Goal: Task Accomplishment & Management: Manage account settings

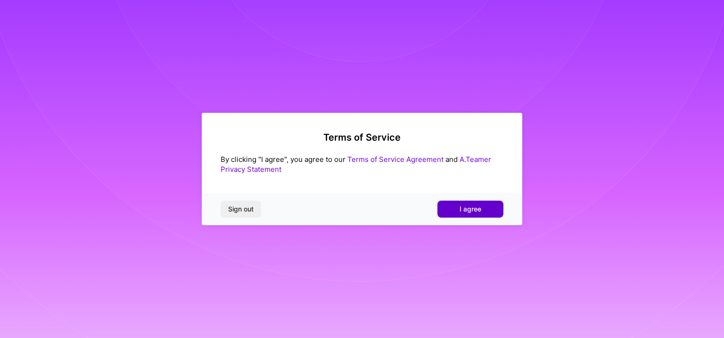
click at [459, 202] on button "I agree" at bounding box center [471, 208] width 66 height 17
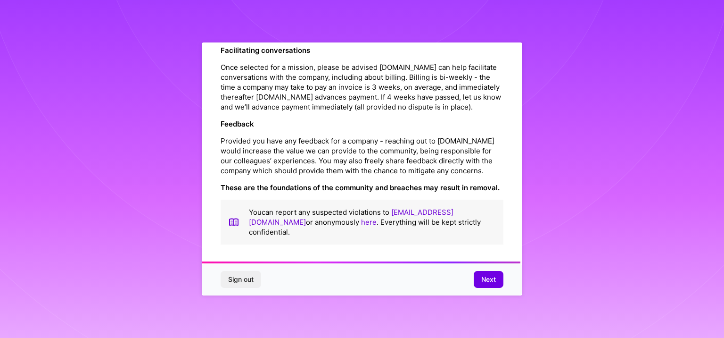
scroll to position [1084, 0]
click at [490, 276] on span "Next" at bounding box center [489, 278] width 15 height 9
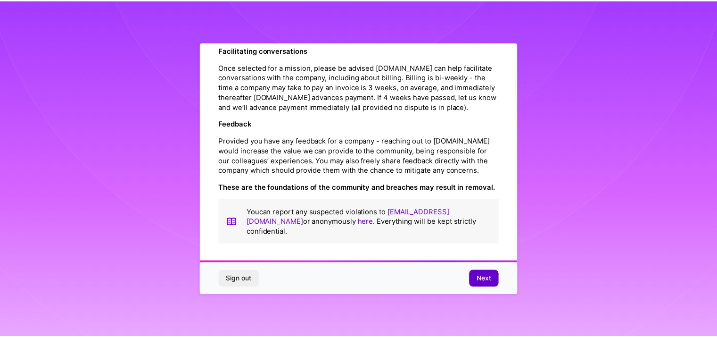
scroll to position [2, 0]
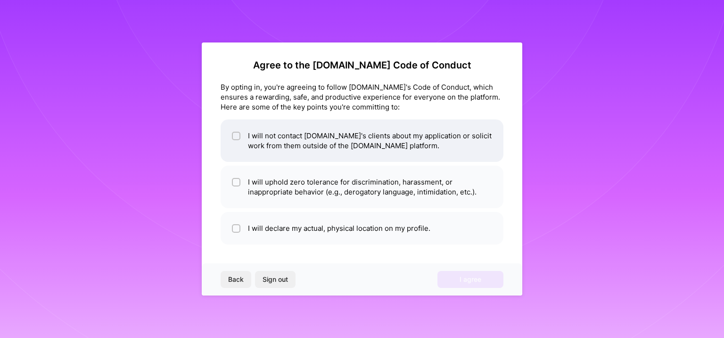
click at [237, 141] on span at bounding box center [236, 141] width 8 height 20
checkbox input "true"
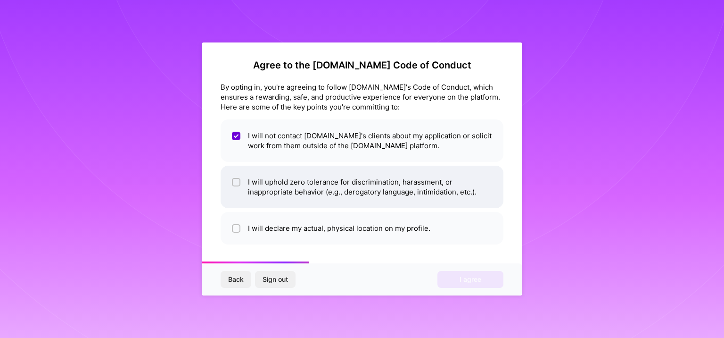
click at [237, 183] on input "checkbox" at bounding box center [237, 182] width 7 height 7
checkbox input "true"
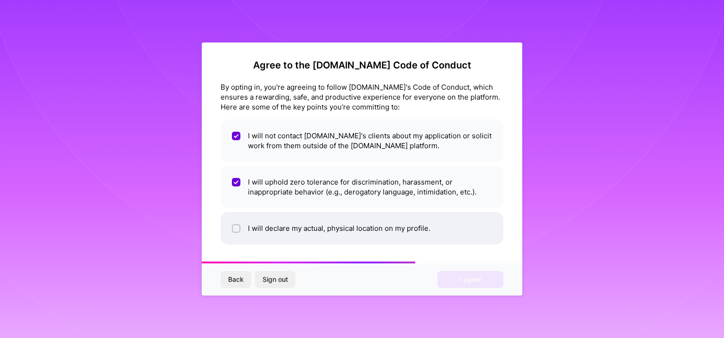
click at [239, 230] on input "checkbox" at bounding box center [237, 228] width 7 height 7
checkbox input "true"
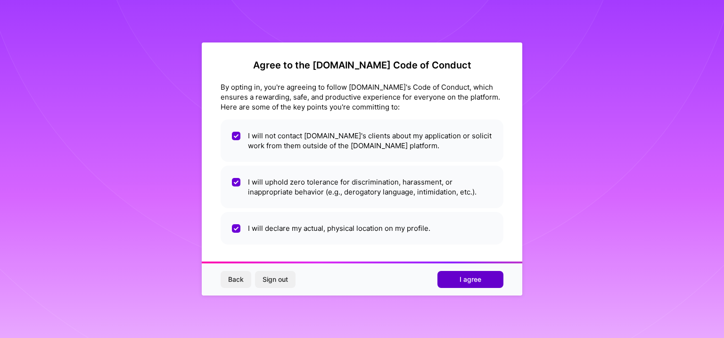
click at [461, 280] on span "I agree" at bounding box center [471, 278] width 22 height 9
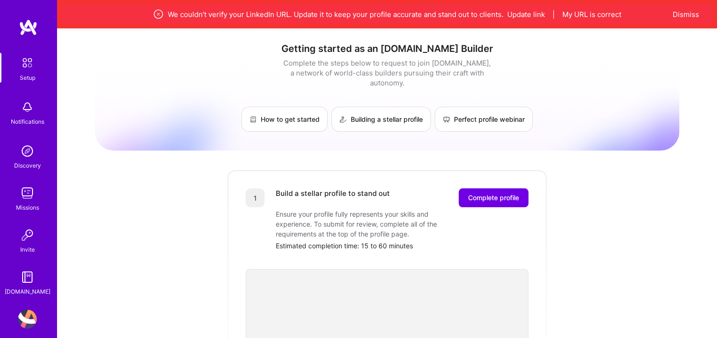
drag, startPoint x: 526, startPoint y: 11, endPoint x: 147, endPoint y: 103, distance: 390.3
click at [18, 194] on img at bounding box center [27, 192] width 19 height 19
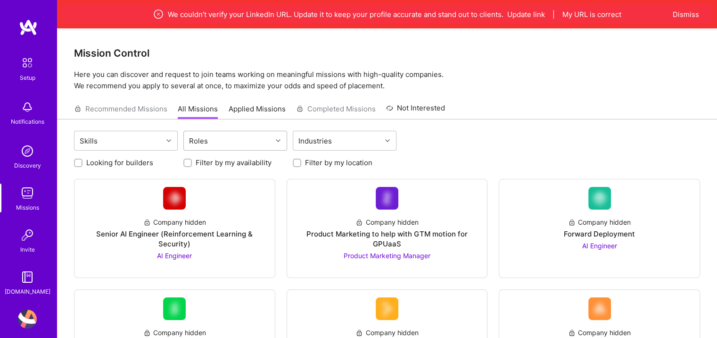
click at [203, 143] on div "Roles" at bounding box center [199, 141] width 24 height 14
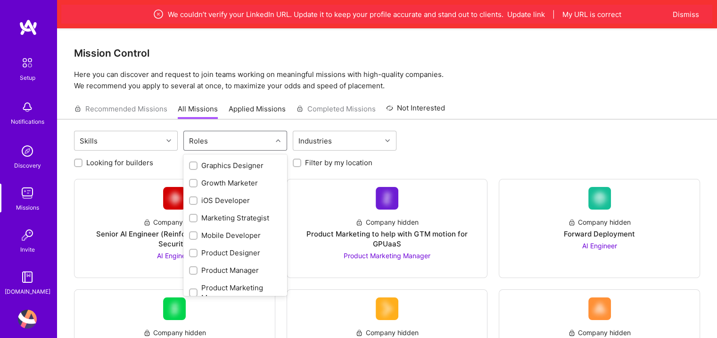
scroll to position [283, 0]
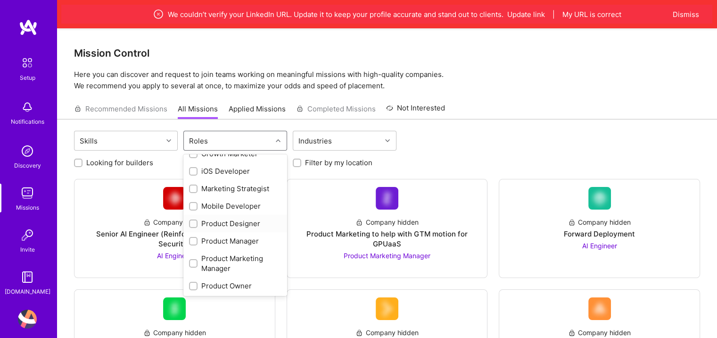
click at [190, 220] on div at bounding box center [193, 223] width 8 height 8
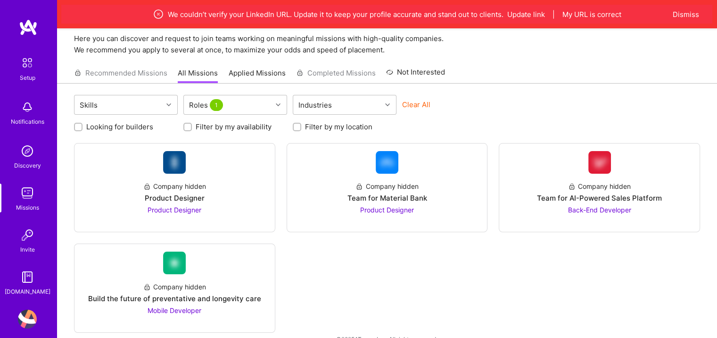
scroll to position [53, 0]
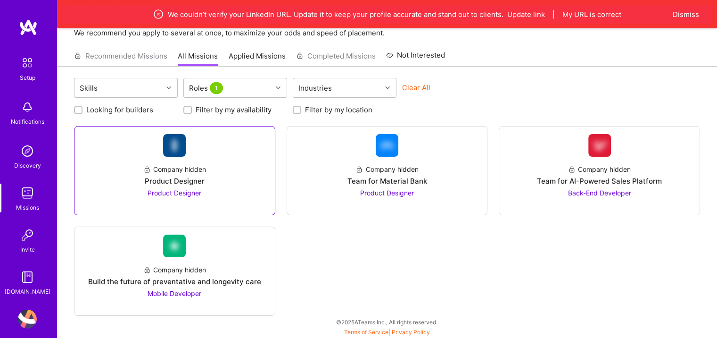
click at [164, 177] on div "Product Designer" at bounding box center [175, 181] width 60 height 10
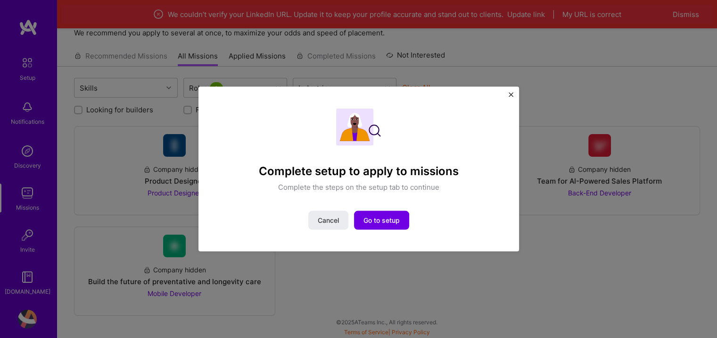
click at [510, 95] on img "Close" at bounding box center [511, 94] width 5 height 5
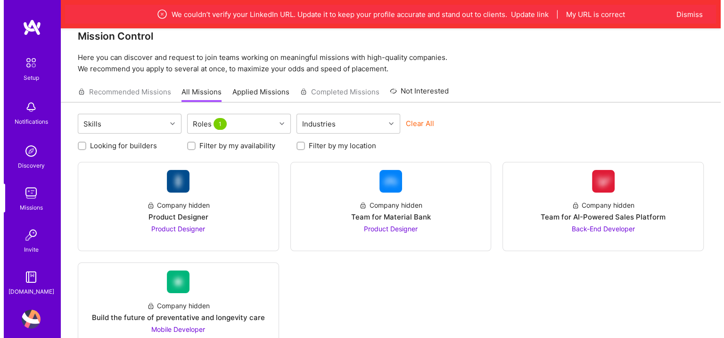
scroll to position [0, 0]
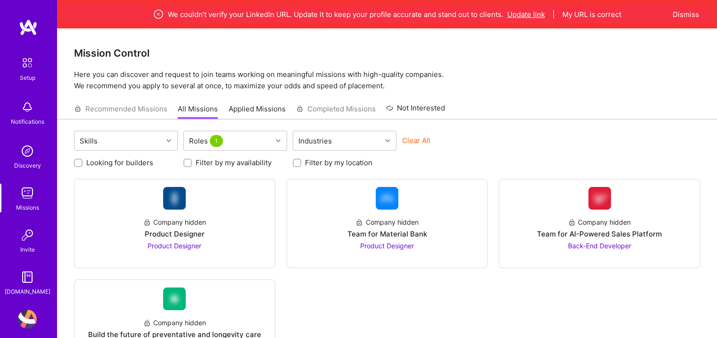
click at [520, 14] on button "Update link" at bounding box center [526, 14] width 38 height 10
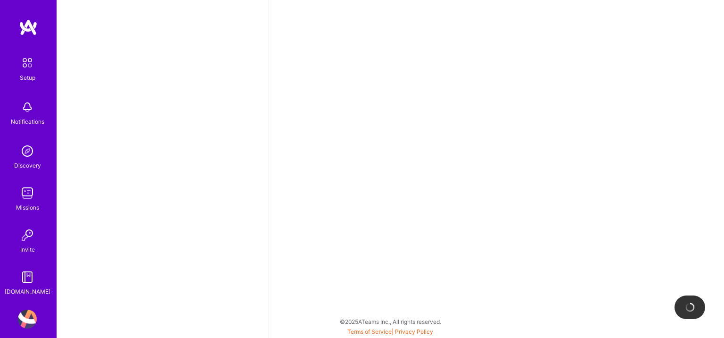
select select "US"
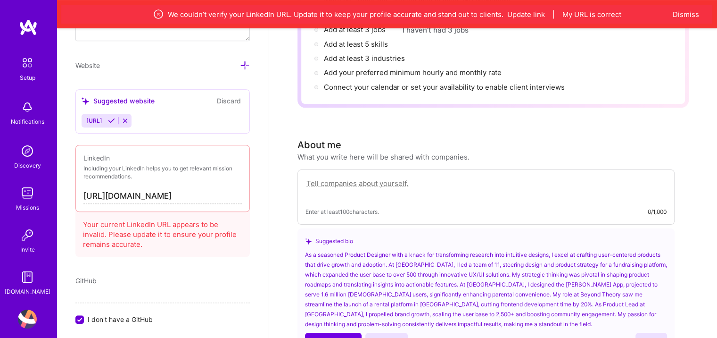
scroll to position [652, 0]
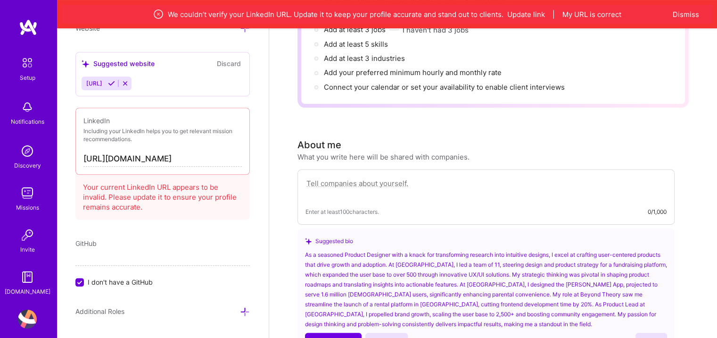
click at [103, 159] on input "[URL][DOMAIN_NAME]" at bounding box center [162, 158] width 158 height 15
paste input "[DOMAIN_NAME][URL][PERSON_NAME]"
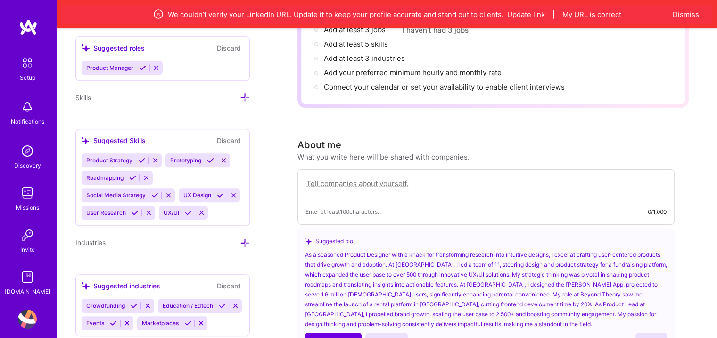
scroll to position [989, 0]
type input "[URL][DOMAIN_NAME][PERSON_NAME]"
click at [211, 157] on icon at bounding box center [210, 160] width 7 height 7
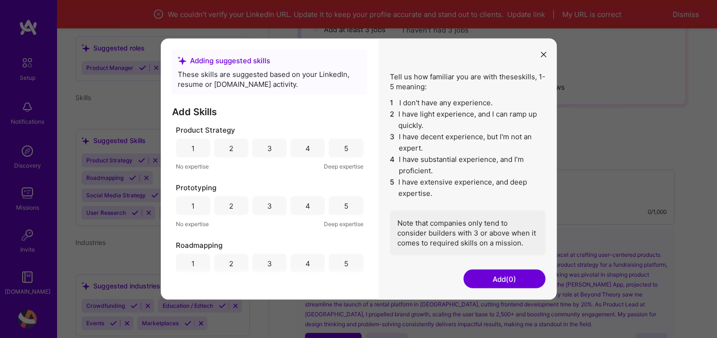
click at [294, 149] on div "4" at bounding box center [308, 148] width 34 height 19
click at [333, 204] on div "5" at bounding box center [346, 205] width 34 height 19
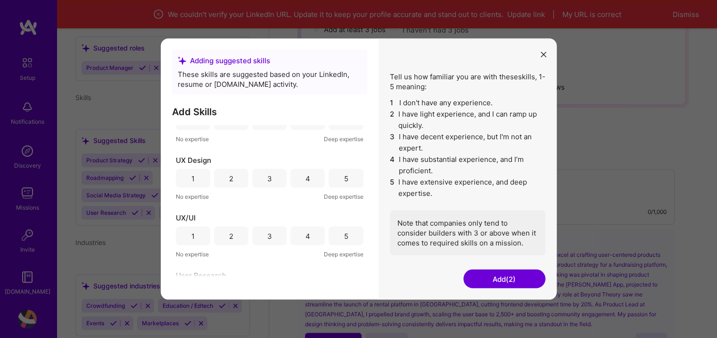
scroll to position [226, 0]
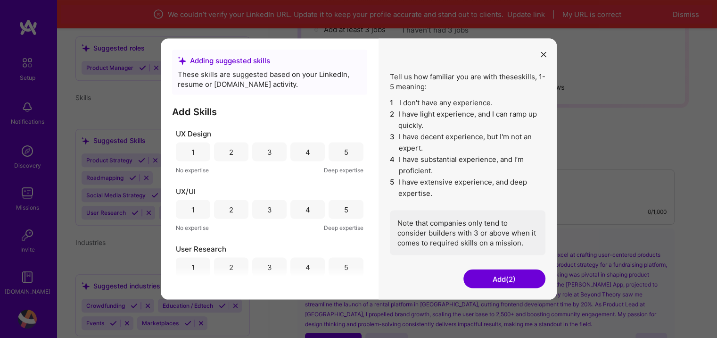
click at [306, 152] on div "4" at bounding box center [308, 152] width 5 height 10
click at [309, 213] on div "4" at bounding box center [308, 209] width 34 height 19
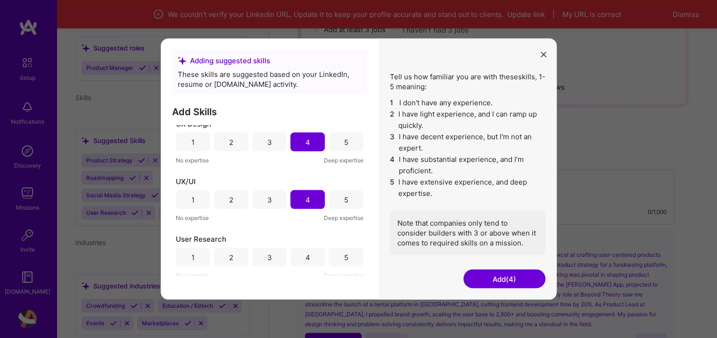
scroll to position [240, 0]
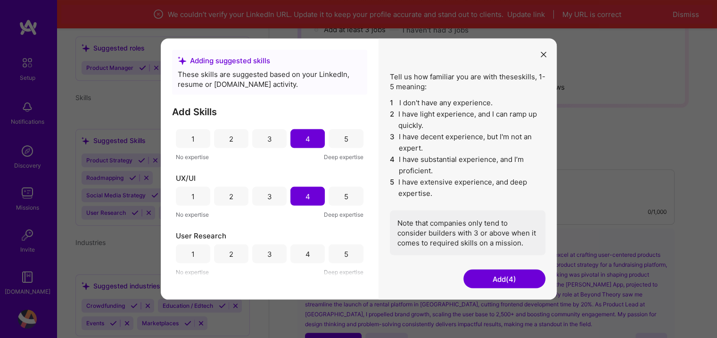
click at [306, 249] on div "4" at bounding box center [308, 254] width 5 height 10
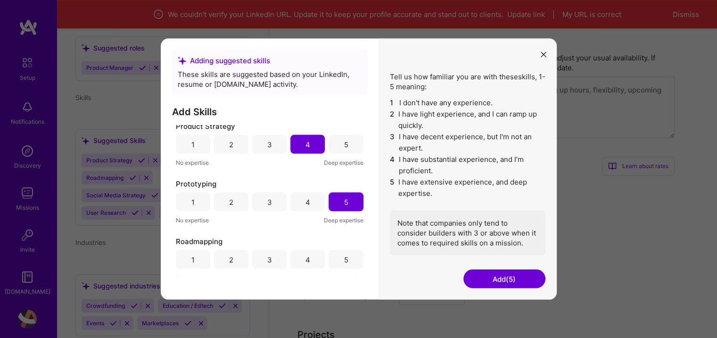
scroll to position [0, 0]
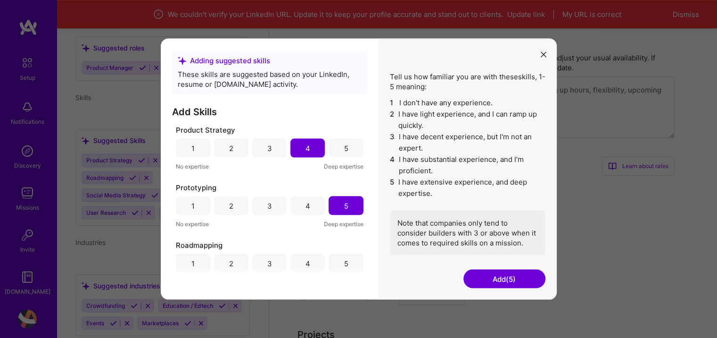
click at [308, 204] on div "4" at bounding box center [308, 205] width 34 height 19
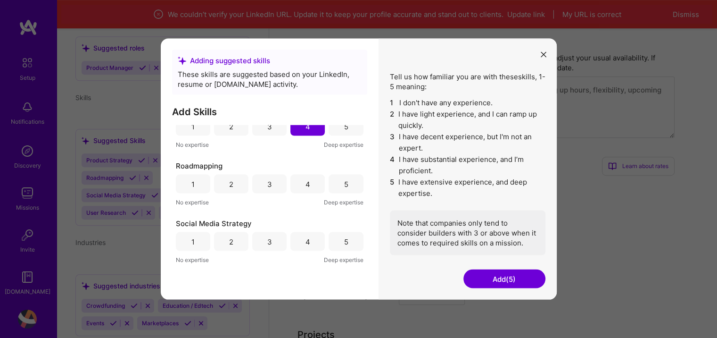
scroll to position [113, 0]
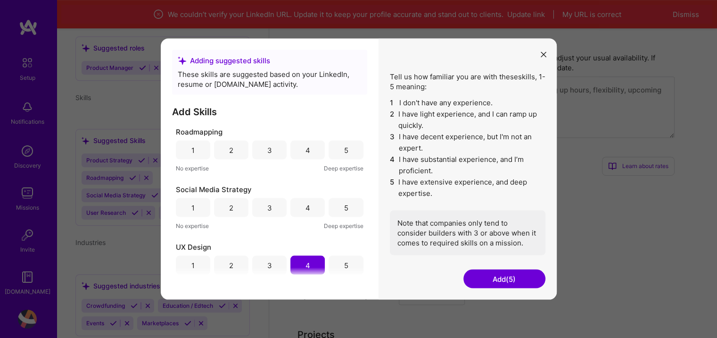
click at [306, 148] on div "4" at bounding box center [308, 150] width 5 height 10
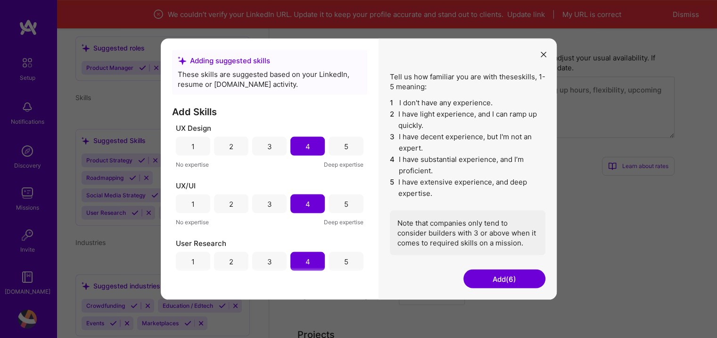
scroll to position [240, 0]
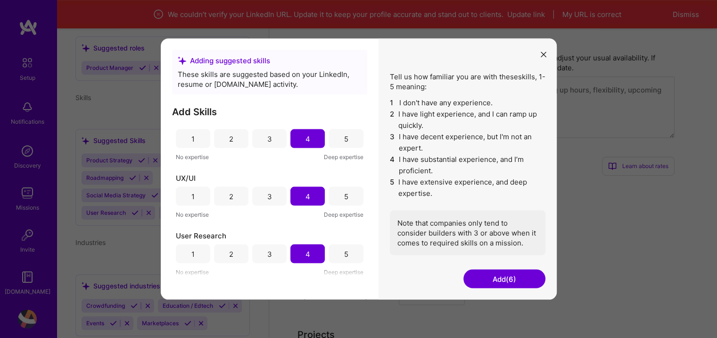
click at [521, 278] on button "Add (6)" at bounding box center [505, 278] width 82 height 19
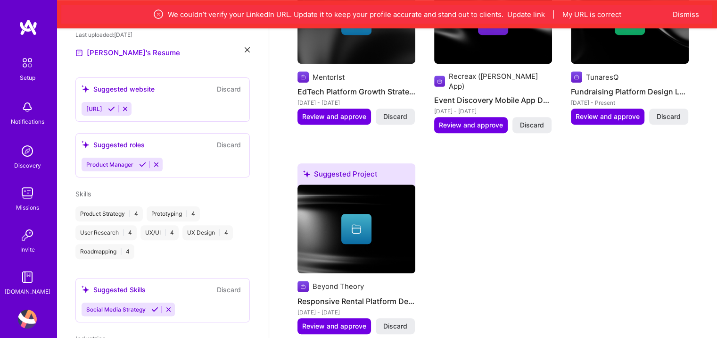
scroll to position [305, 0]
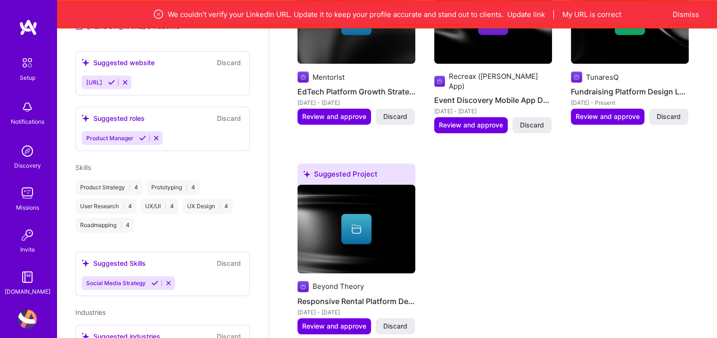
click at [156, 134] on icon at bounding box center [156, 137] width 7 height 7
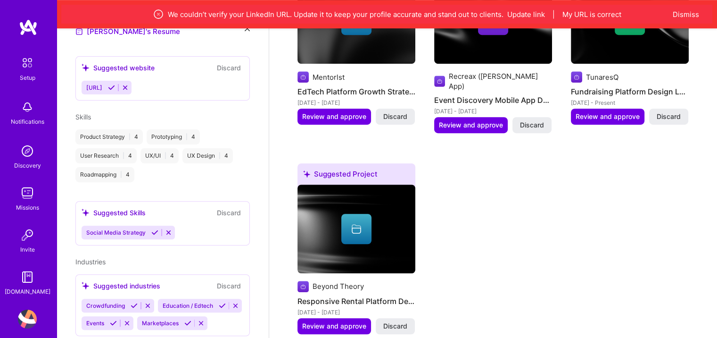
scroll to position [306, 0]
click at [168, 229] on icon at bounding box center [168, 232] width 7 height 7
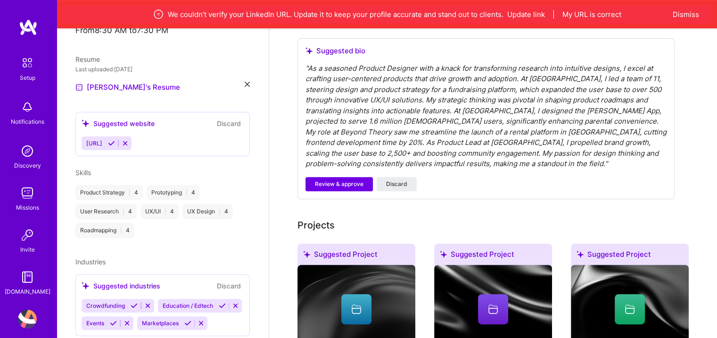
scroll to position [283, 0]
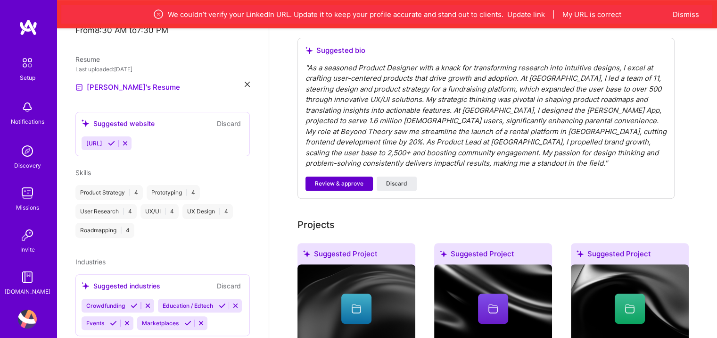
click at [350, 179] on span "Review & approve" at bounding box center [339, 183] width 49 height 8
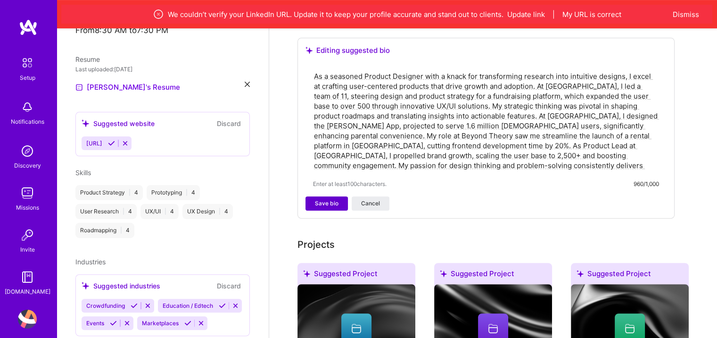
click at [331, 199] on span "Save bio" at bounding box center [327, 203] width 24 height 8
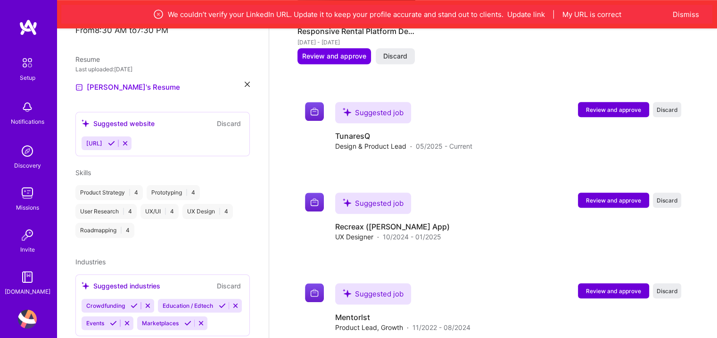
scroll to position [0, 0]
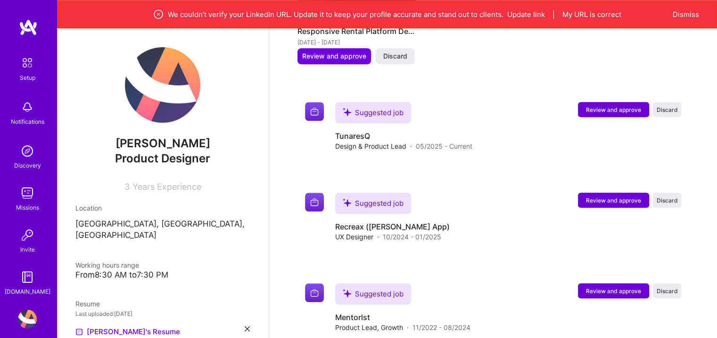
click at [21, 196] on img at bounding box center [27, 192] width 19 height 19
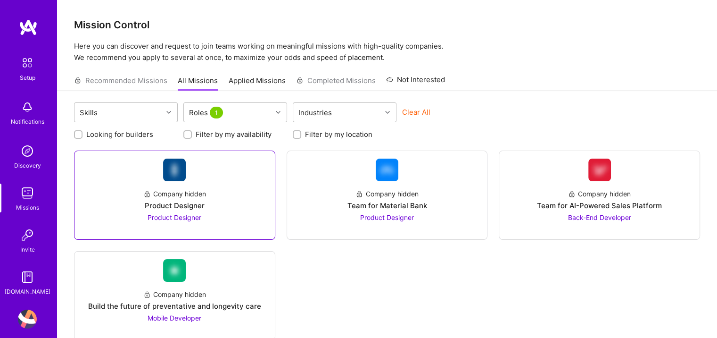
click at [168, 212] on div "Product Designer" at bounding box center [175, 217] width 54 height 10
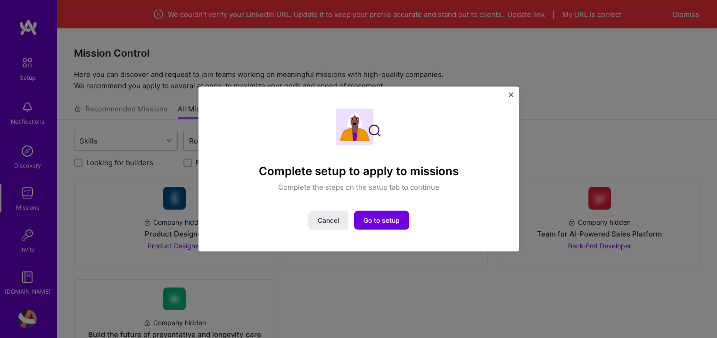
click at [509, 93] on img "Close" at bounding box center [511, 94] width 5 height 5
